Goal: Task Accomplishment & Management: Use online tool/utility

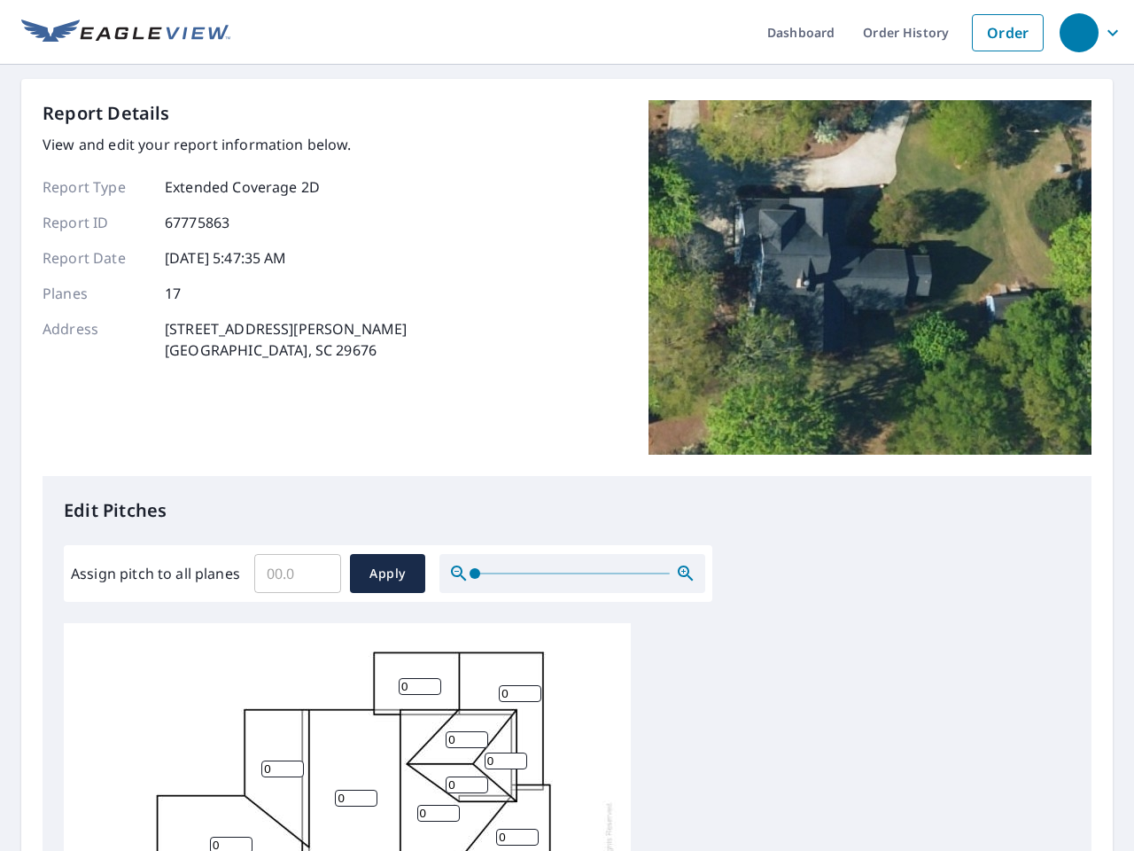
click at [567, 425] on div "Report Details View and edit your report information below. Report Type Extende…" at bounding box center [567, 288] width 1049 height 376
click at [1079, 32] on div "button" at bounding box center [1079, 32] width 39 height 39
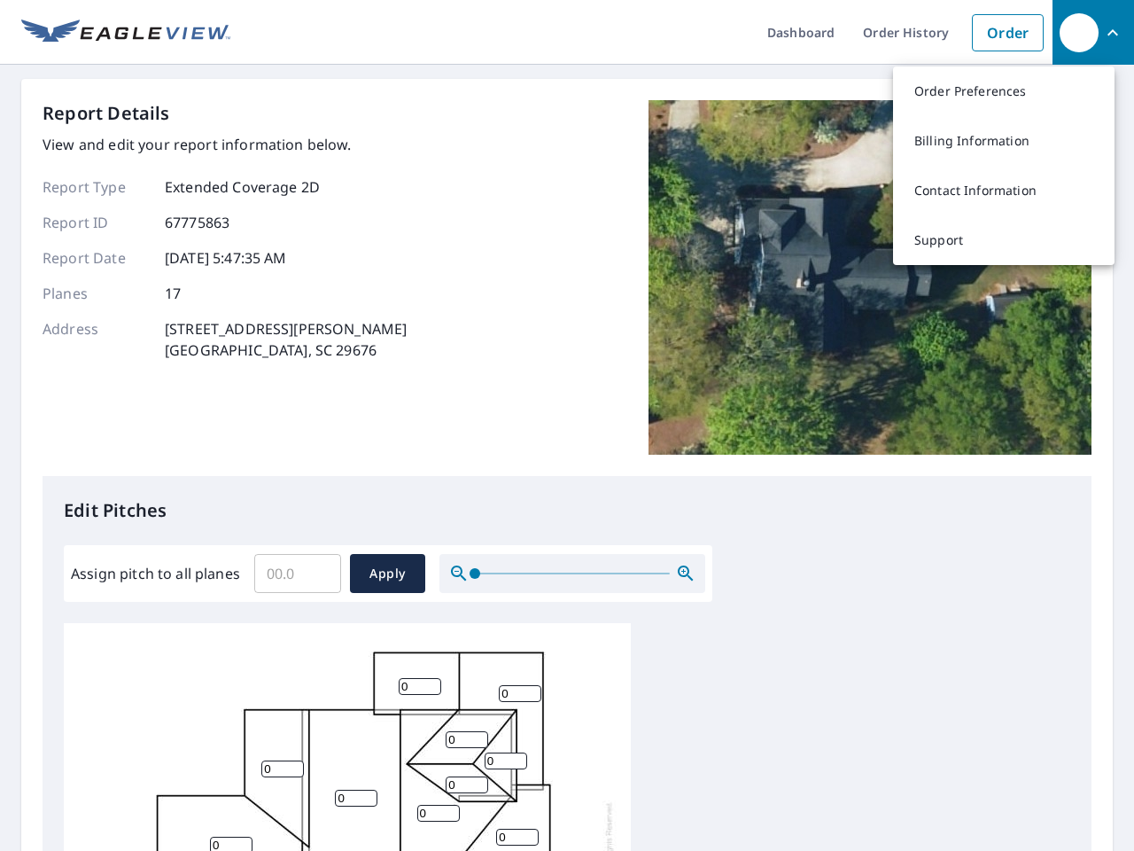
click at [298, 573] on input "Assign pitch to all planes" at bounding box center [297, 574] width 87 height 50
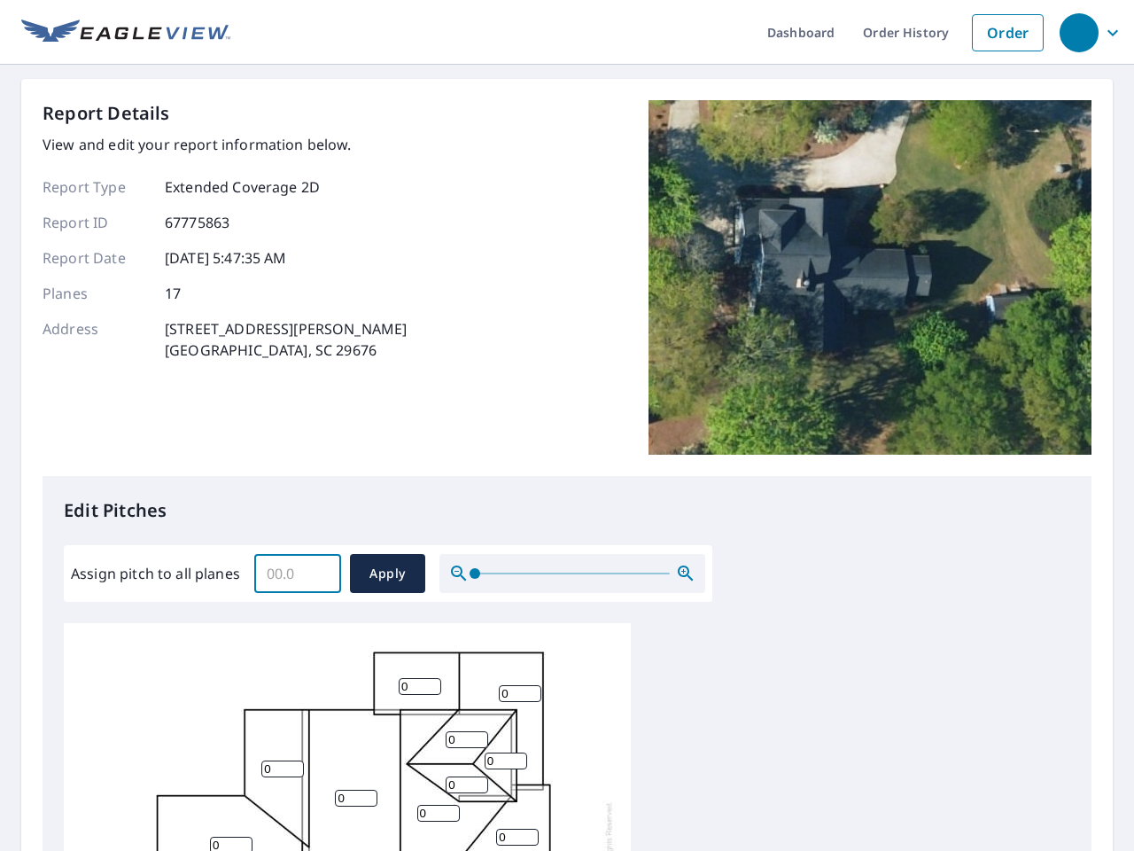
click at [387, 573] on span "Apply" at bounding box center [387, 574] width 47 height 22
click at [686, 573] on icon "button" at bounding box center [685, 573] width 21 height 21
